Goal: Information Seeking & Learning: Learn about a topic

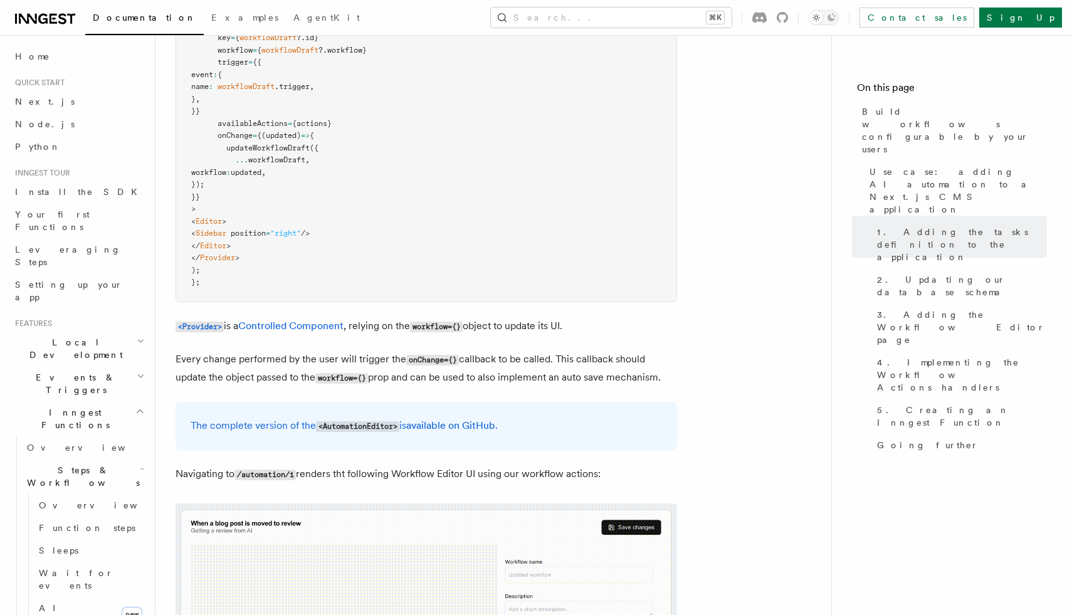
scroll to position [3570, 0]
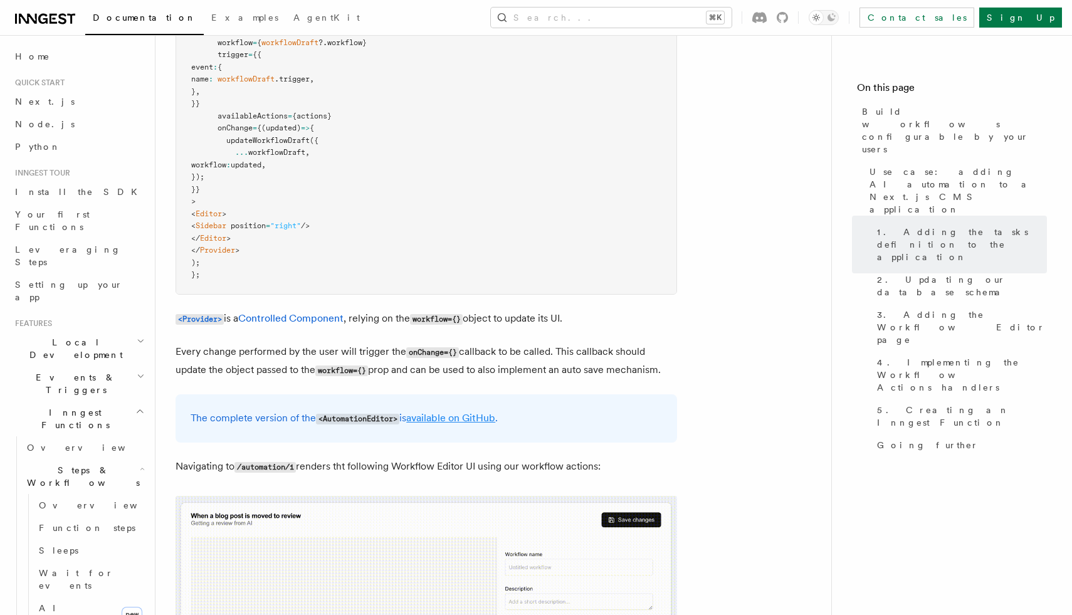
click at [438, 412] on link "available on GitHub" at bounding box center [450, 418] width 89 height 12
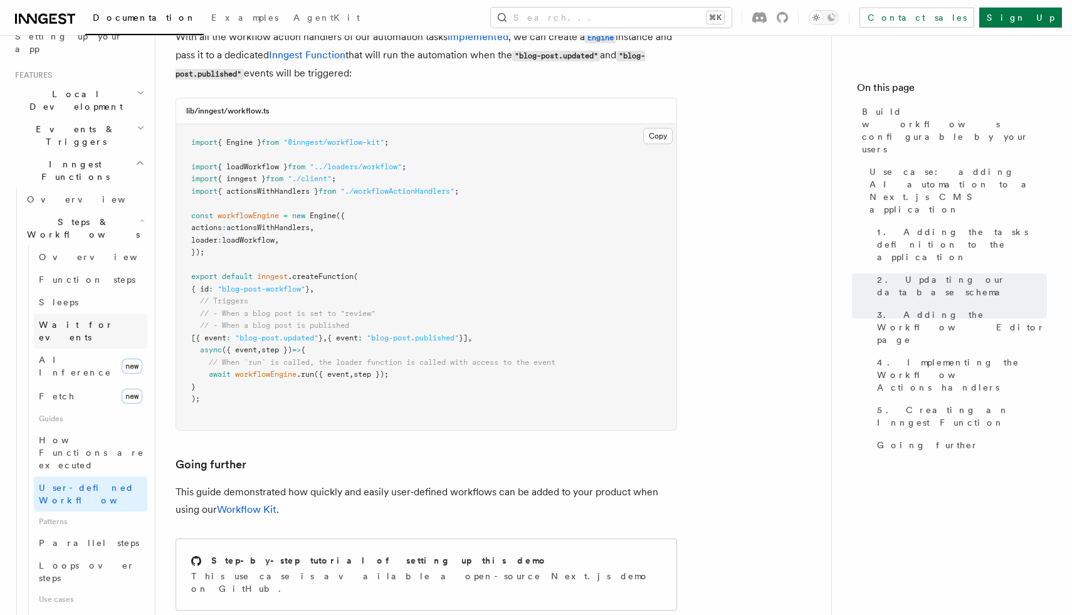
scroll to position [254, 0]
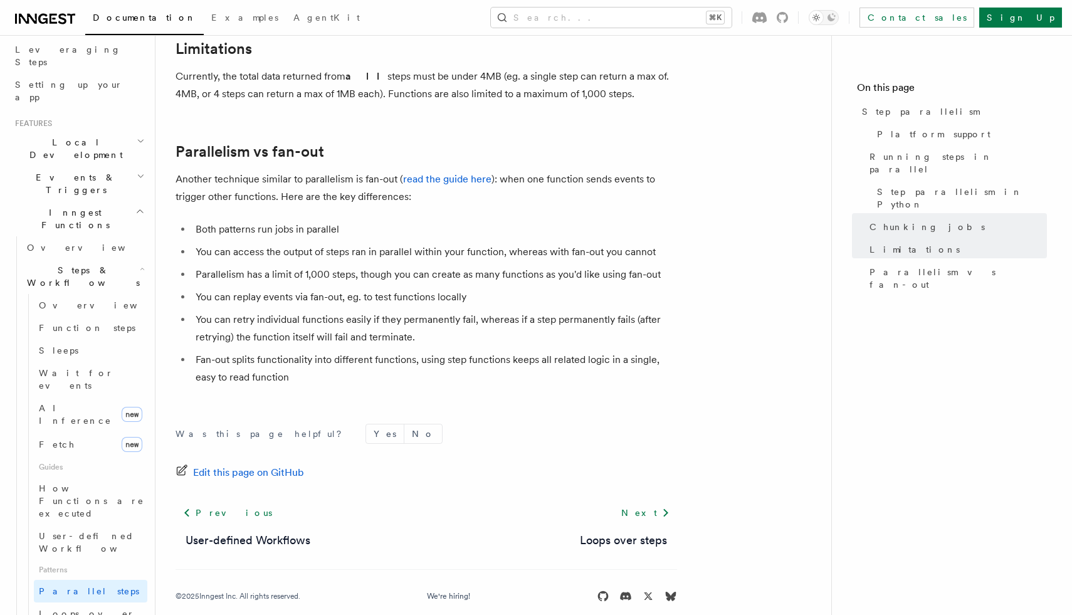
scroll to position [2221, 0]
click at [101, 609] on span "Loops over steps" at bounding box center [87, 620] width 96 height 23
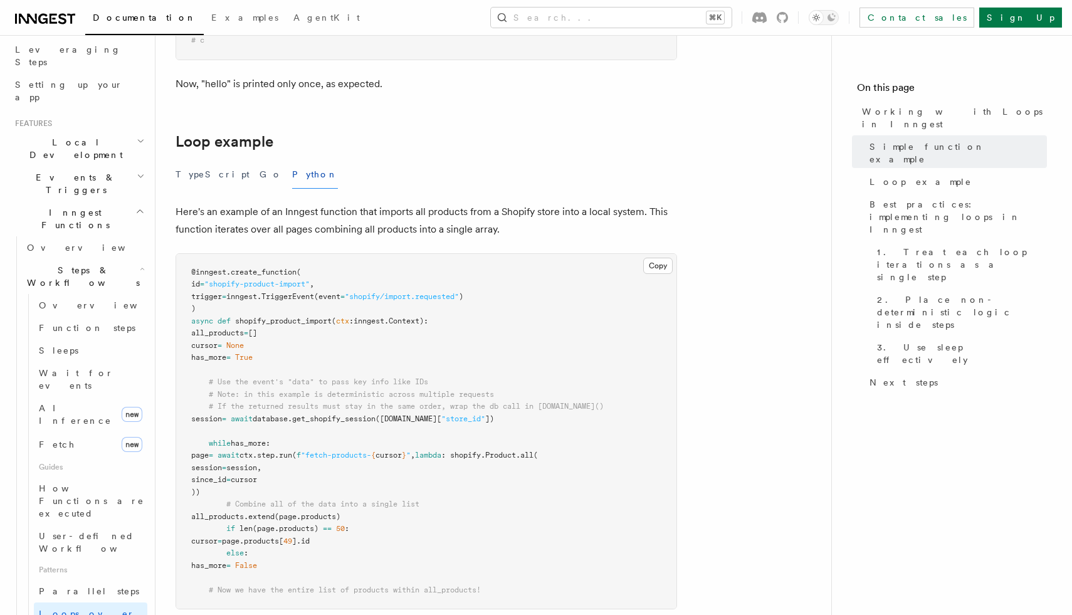
scroll to position [1159, 0]
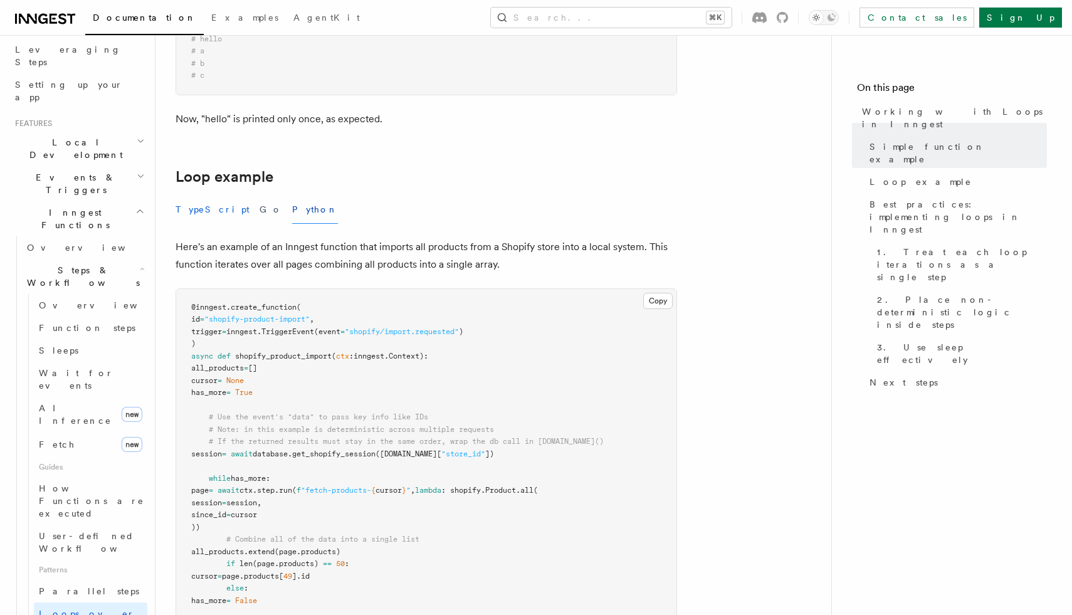
click at [206, 209] on button "TypeScript" at bounding box center [213, 210] width 74 height 28
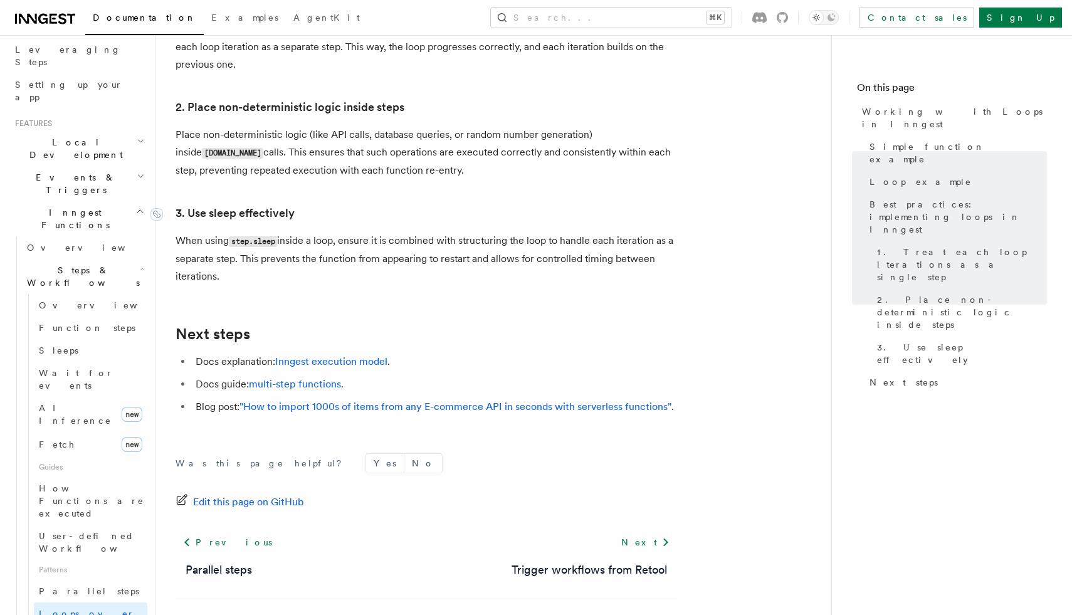
scroll to position [2144, 0]
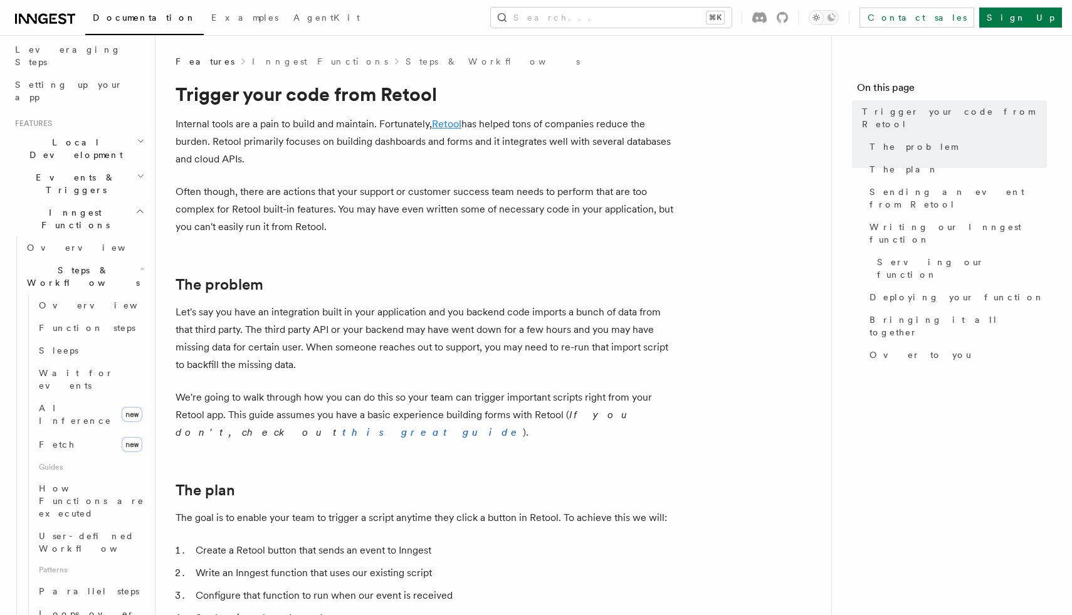
click at [452, 125] on link "Retool" at bounding box center [446, 124] width 29 height 12
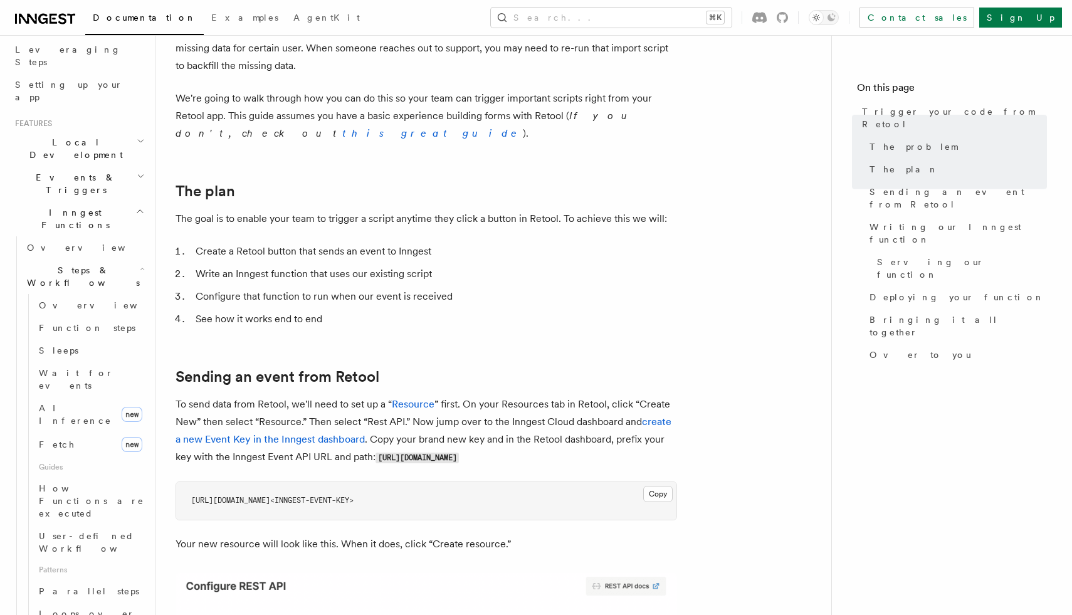
scroll to position [314, 0]
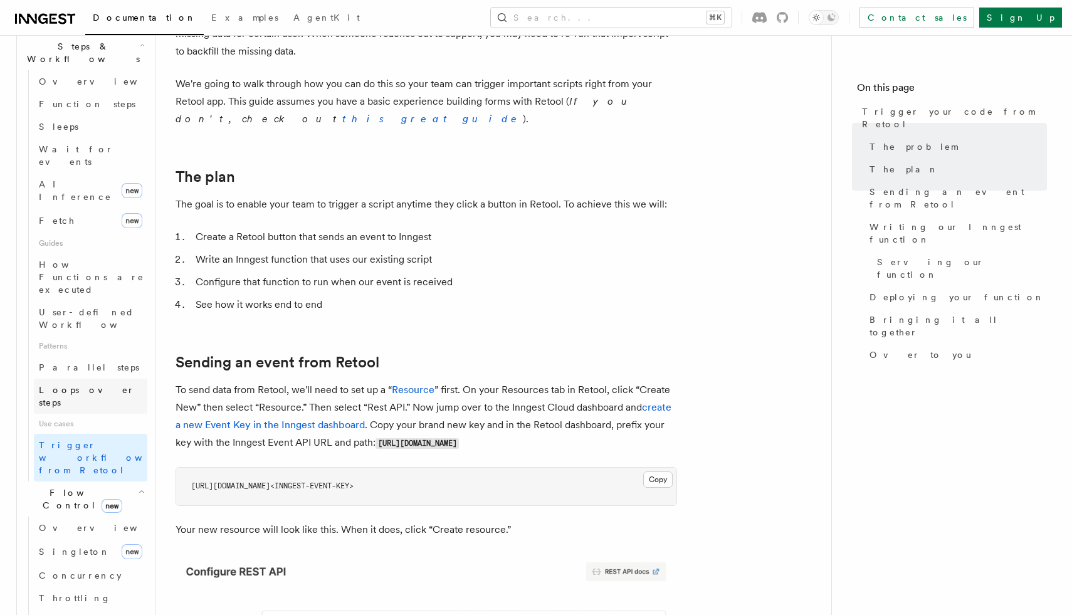
scroll to position [463, 0]
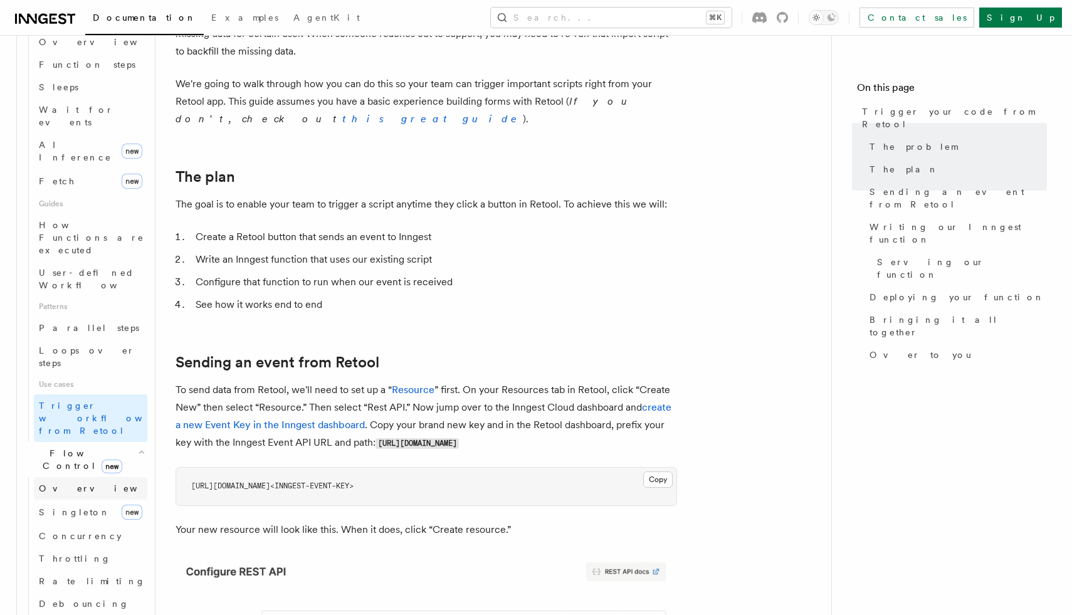
click at [57, 484] on span "Overview" at bounding box center [103, 489] width 129 height 10
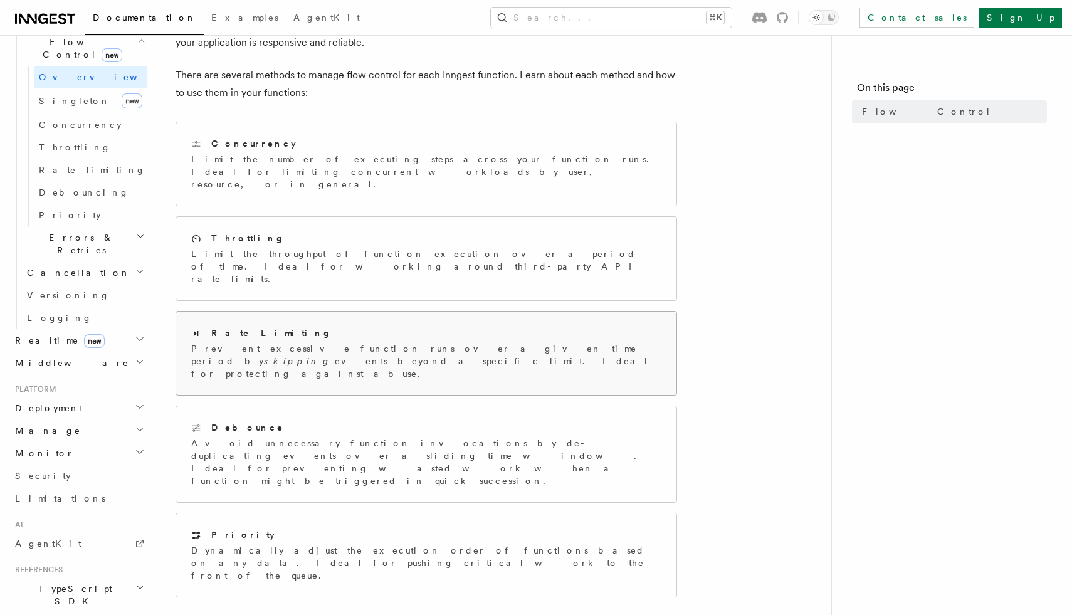
scroll to position [111, 0]
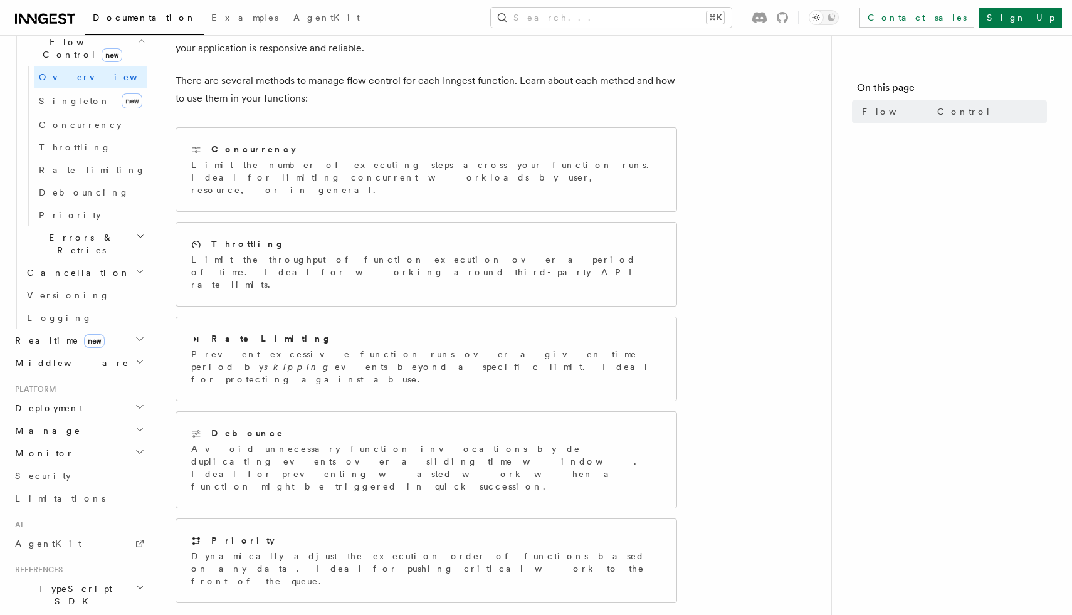
click at [80, 231] on span "Errors & Retries" at bounding box center [79, 243] width 114 height 25
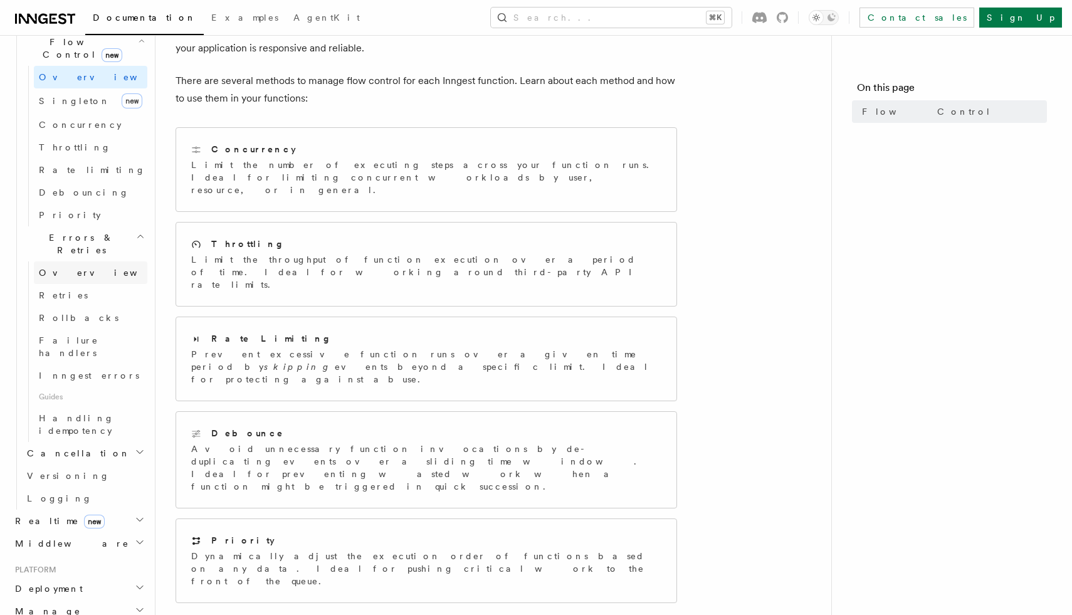
click at [65, 268] on span "Overview" at bounding box center [103, 273] width 129 height 10
